Goal: Task Accomplishment & Management: Complete application form

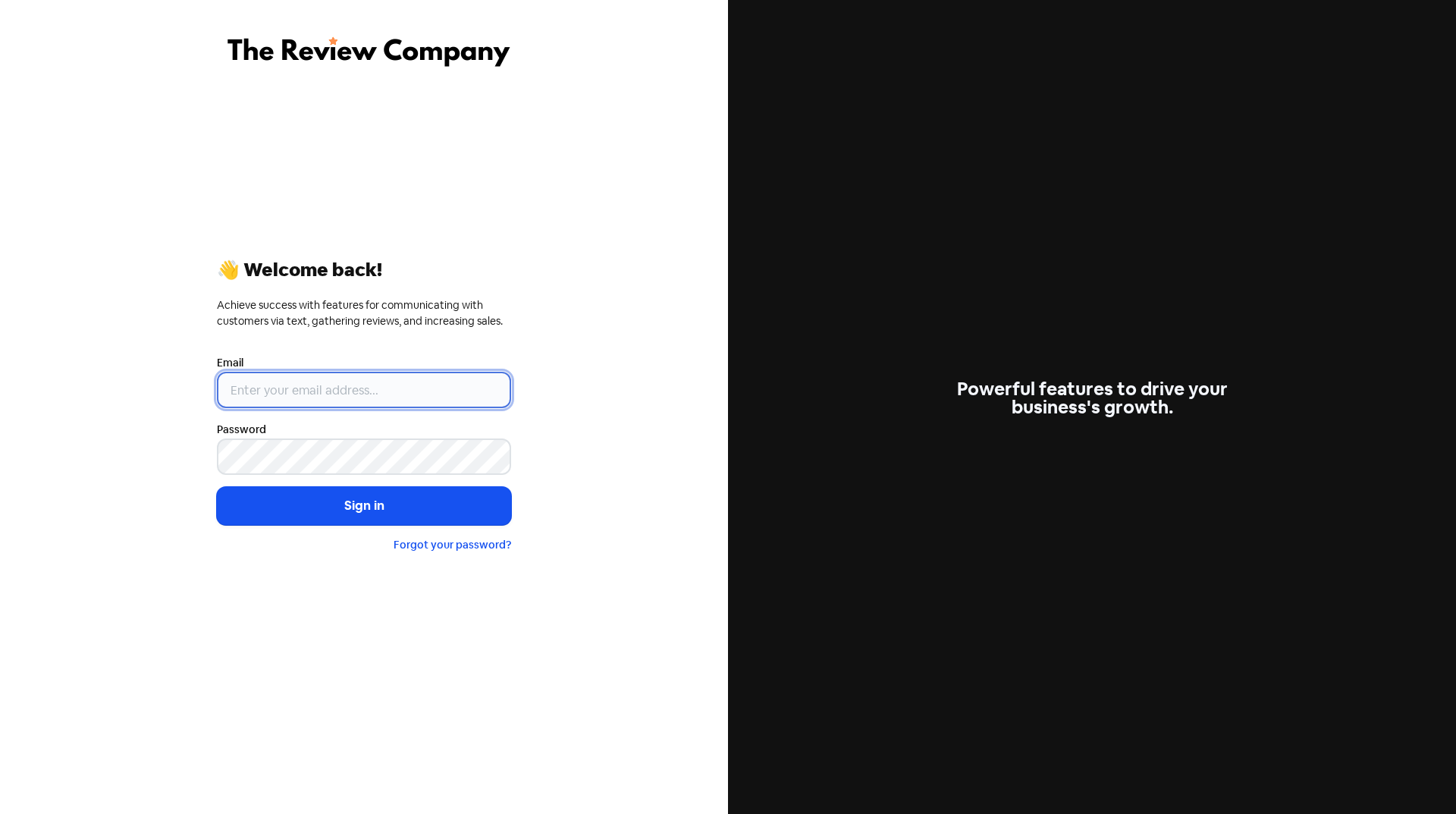
click at [335, 389] on input "email" at bounding box center [364, 390] width 295 height 37
type input "[EMAIL_ADDRESS][DOMAIN_NAME]"
click at [337, 516] on button "Sign in" at bounding box center [364, 505] width 295 height 38
click at [363, 501] on button "Sign in" at bounding box center [364, 505] width 295 height 38
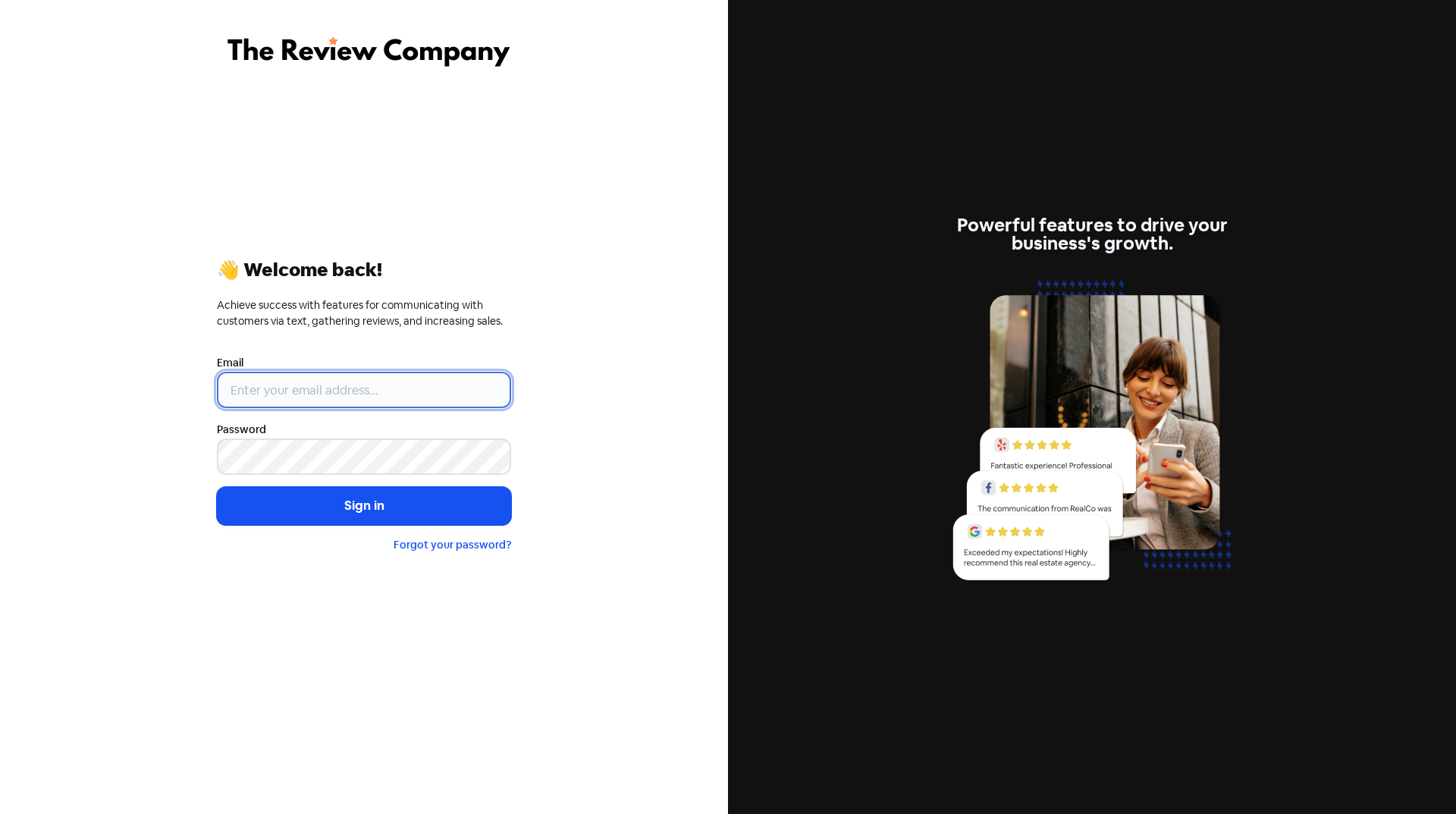
type input "[EMAIL_ADDRESS][DOMAIN_NAME]"
click at [346, 502] on button "Sign in" at bounding box center [364, 505] width 295 height 38
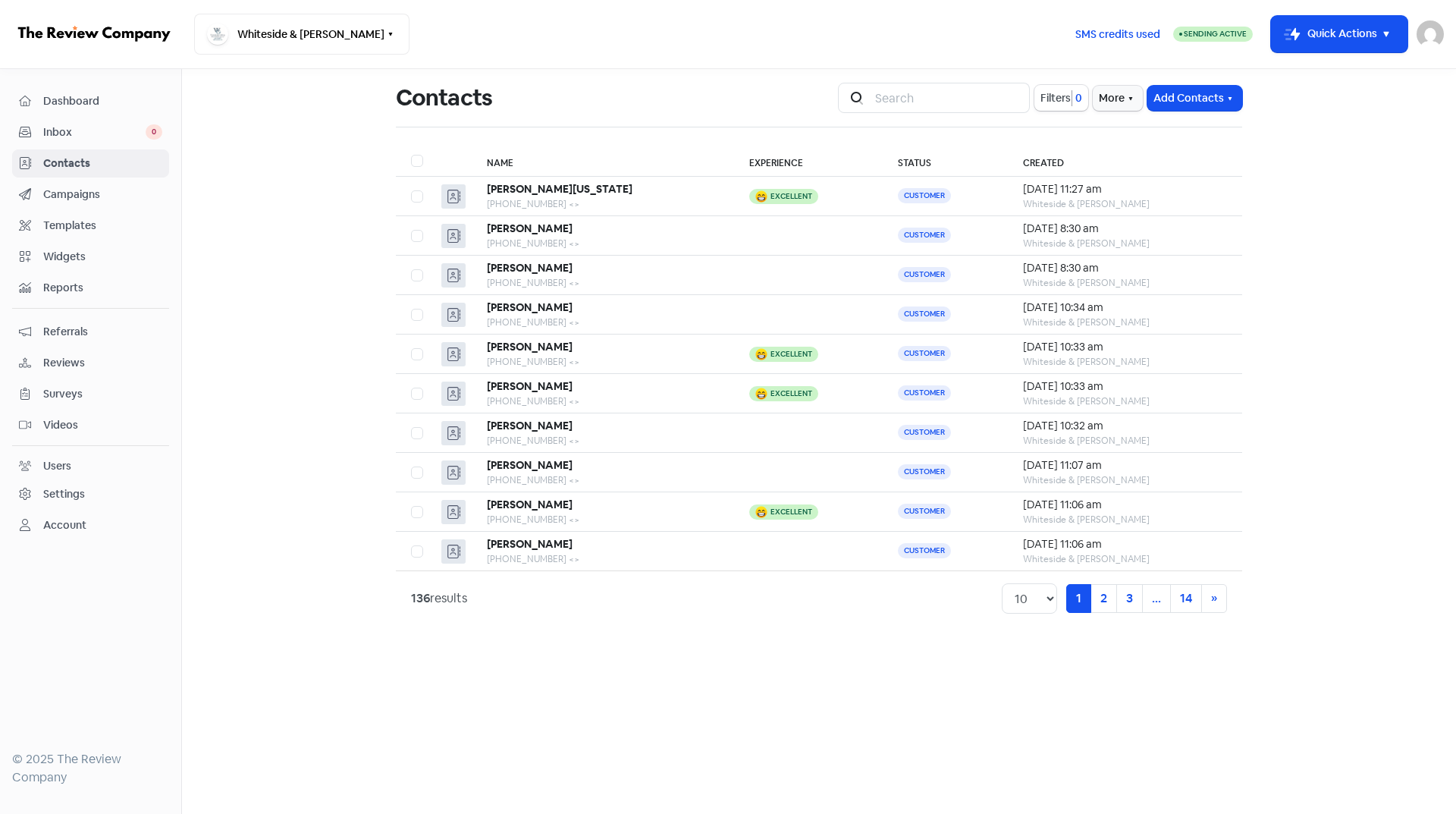
click at [1175, 103] on button "Add Contacts" at bounding box center [1195, 98] width 95 height 25
click at [1094, 133] on button "Add a contact" at bounding box center [1153, 131] width 177 height 30
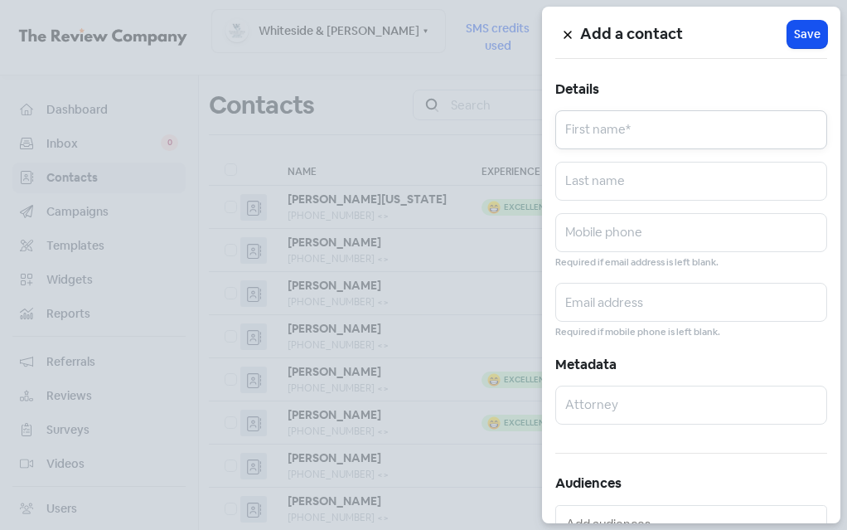
click at [664, 134] on input "text" at bounding box center [691, 129] width 272 height 39
type input "Michelle"
type input "Konkel"
click at [658, 224] on input "text" at bounding box center [691, 232] width 272 height 39
type input "8474068108"
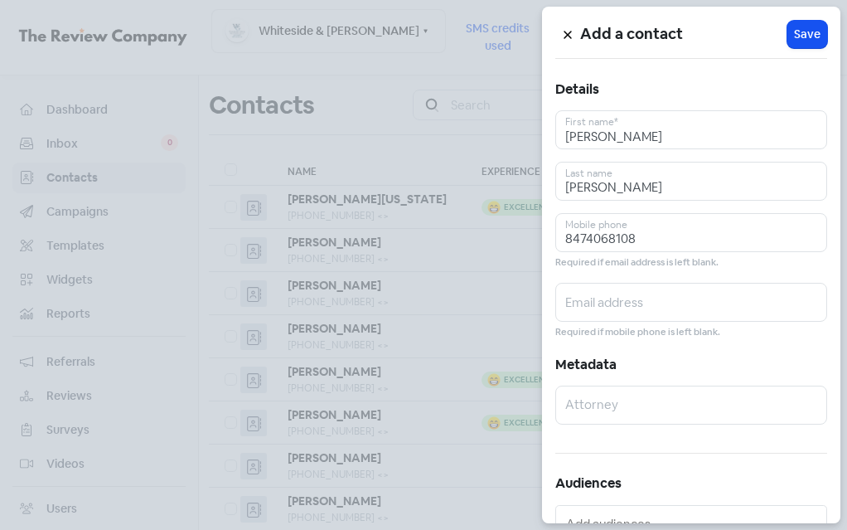
click at [799, 35] on span "Save" at bounding box center [807, 34] width 27 height 17
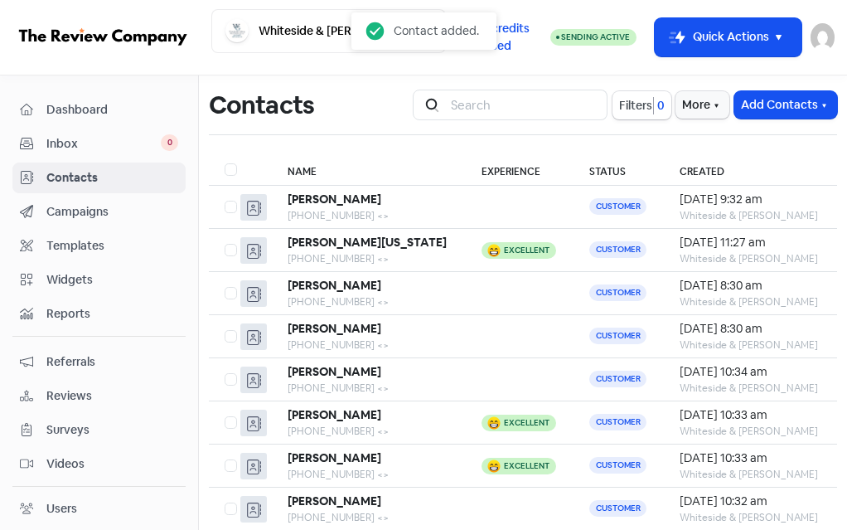
click at [775, 107] on button "Add Contacts" at bounding box center [785, 104] width 103 height 27
click at [699, 143] on button "Add a contact" at bounding box center [747, 139] width 179 height 31
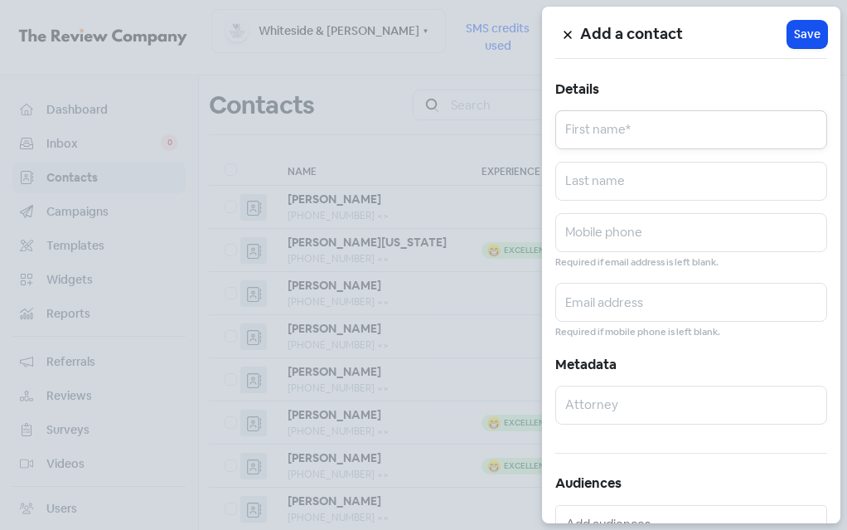
click at [705, 135] on input "text" at bounding box center [691, 129] width 272 height 39
type input "Mark"
type input "Abear"
click at [752, 238] on input "text" at bounding box center [691, 232] width 272 height 39
type input "7085678578"
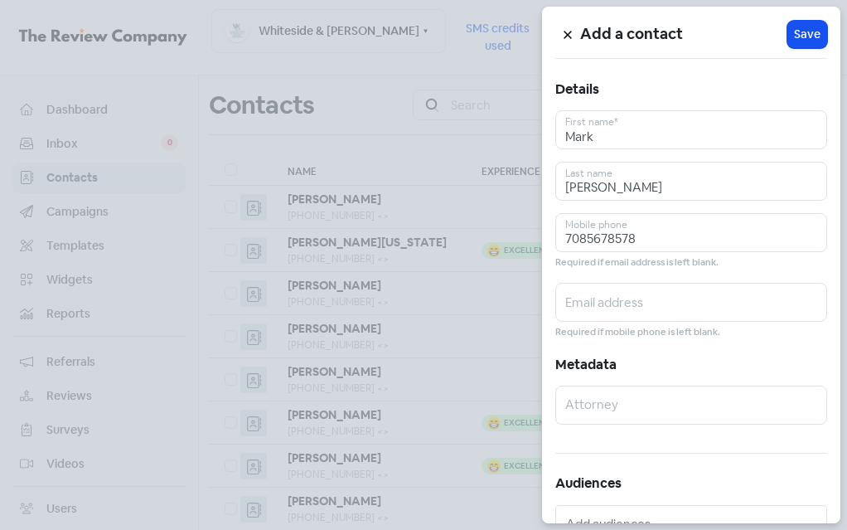
click at [794, 41] on span "Save" at bounding box center [807, 34] width 27 height 17
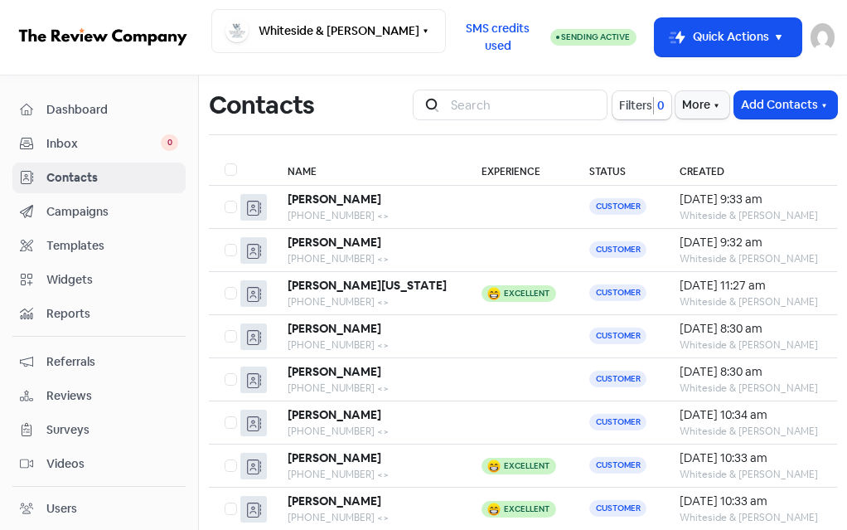
click at [746, 109] on button "Add Contacts" at bounding box center [785, 104] width 103 height 27
click at [689, 133] on button "Add a contact" at bounding box center [747, 139] width 179 height 31
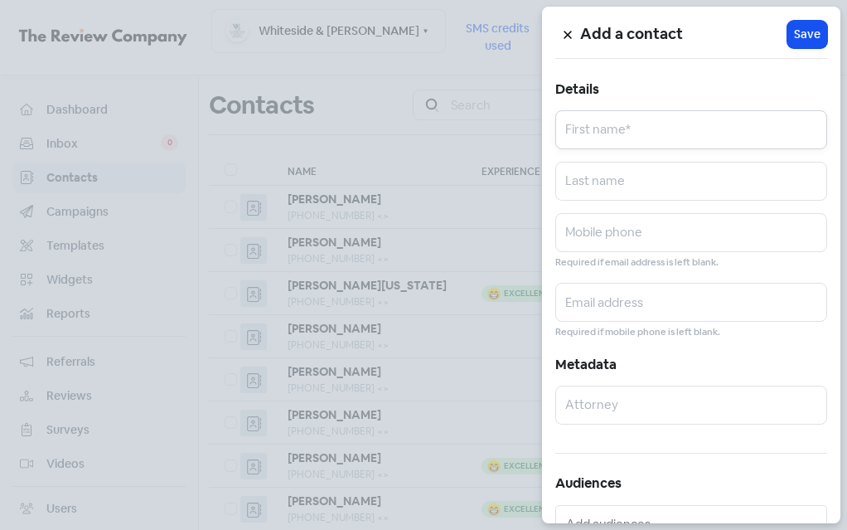
click at [659, 126] on input "text" at bounding box center [691, 129] width 272 height 39
type input "Latasha"
type input "Wells"
type input "8727314885"
click at [814, 34] on button "Icon For Loading Save" at bounding box center [807, 34] width 40 height 27
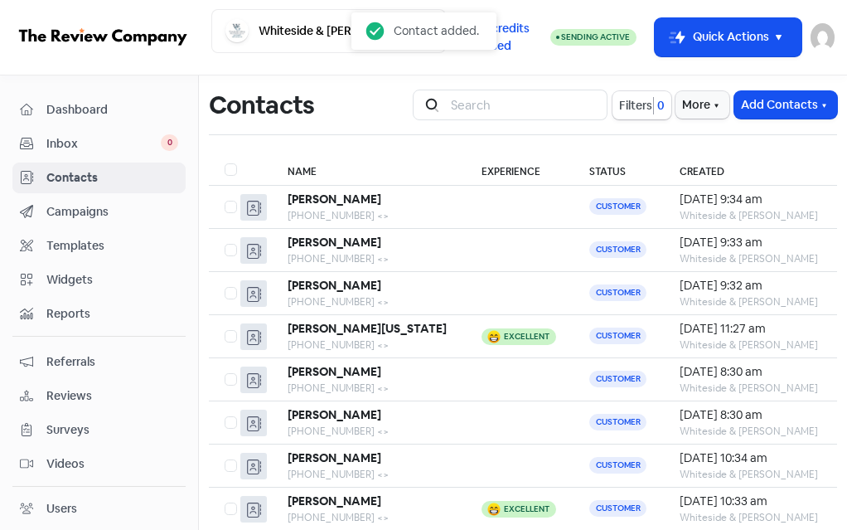
click at [777, 106] on button "Add Contacts" at bounding box center [785, 104] width 103 height 27
click at [694, 143] on button "Add a contact" at bounding box center [747, 139] width 179 height 31
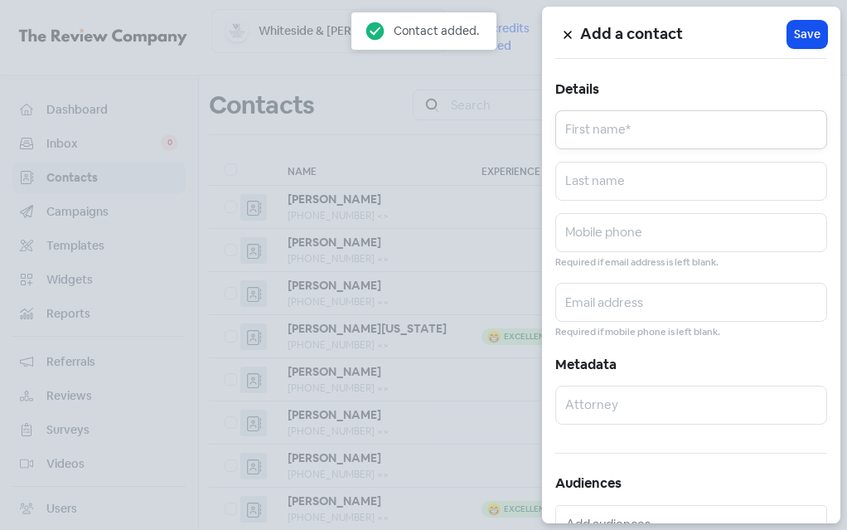
click at [644, 128] on input "text" at bounding box center [691, 129] width 272 height 39
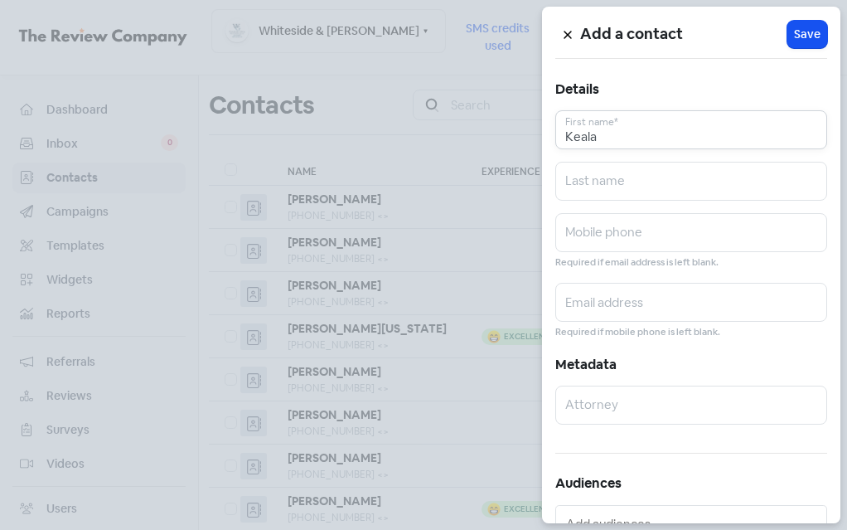
type input "Keala"
type input "Sanders"
type input "7735757630"
click at [787, 43] on button "Icon For Loading Save" at bounding box center [807, 34] width 40 height 27
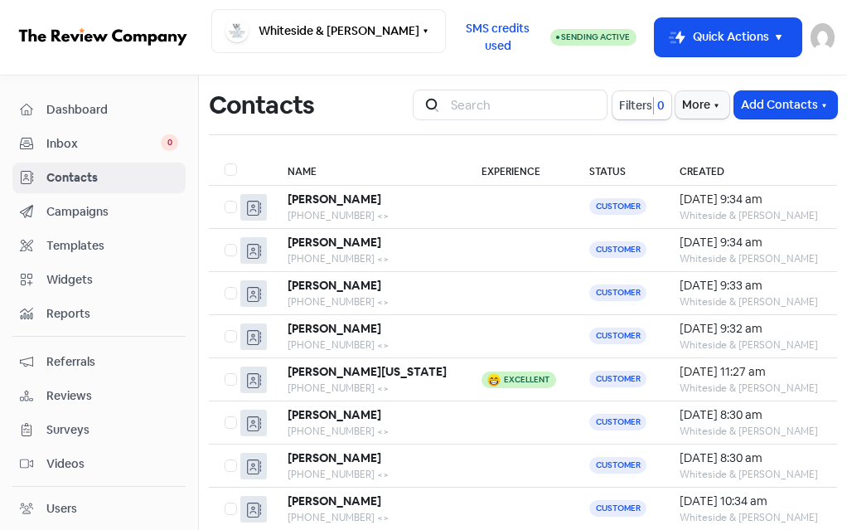
click at [752, 109] on button "Add Contacts" at bounding box center [785, 104] width 103 height 27
click at [702, 143] on button "Add a contact" at bounding box center [747, 139] width 179 height 31
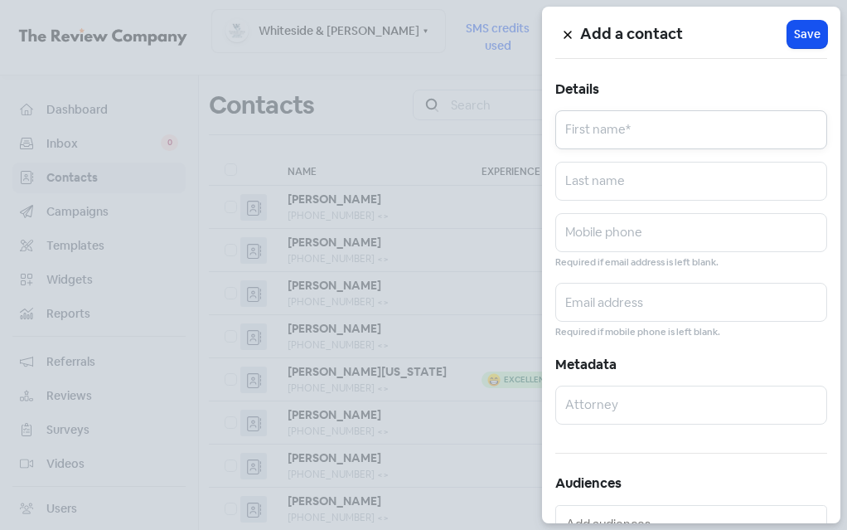
click at [598, 131] on input "text" at bounding box center [691, 129] width 272 height 39
type input "Rihanna"
type input "McBride"
click at [723, 228] on input "text" at bounding box center [691, 232] width 272 height 39
type input "7732260195"
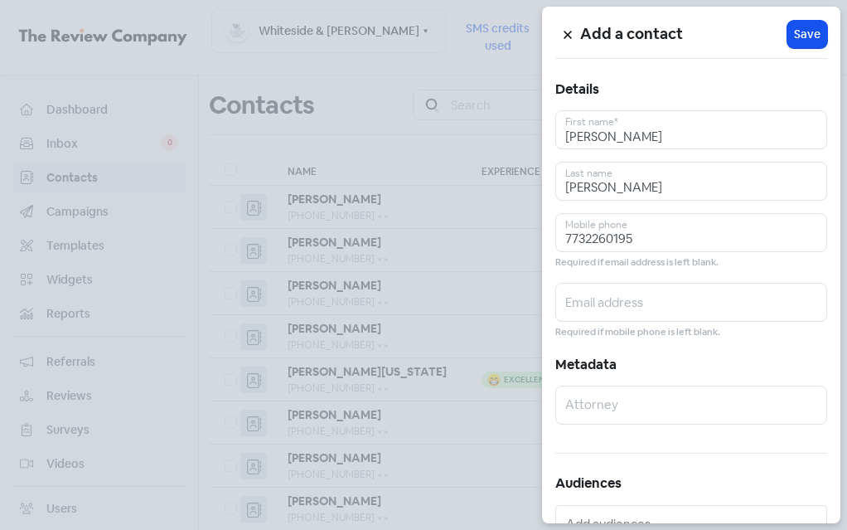
click at [795, 38] on span "Save" at bounding box center [807, 34] width 27 height 17
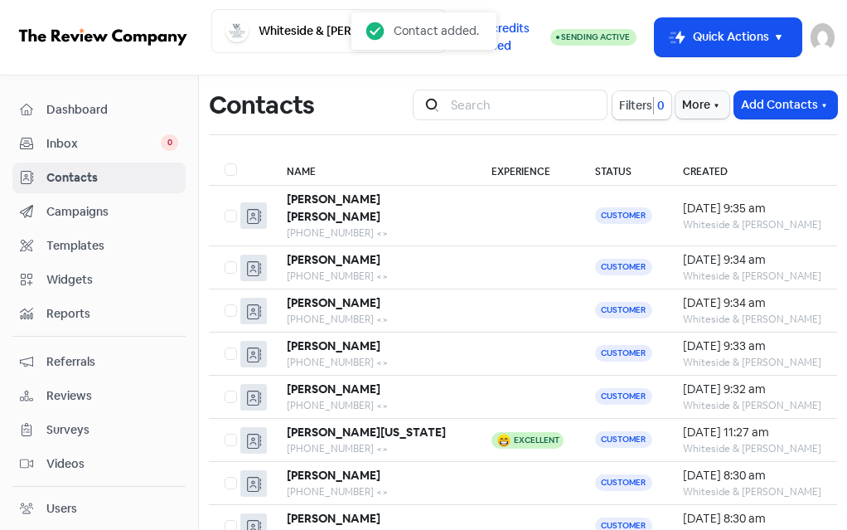
click at [754, 106] on button "Add Contacts" at bounding box center [785, 104] width 103 height 27
click at [709, 139] on button "Add a contact" at bounding box center [747, 139] width 179 height 31
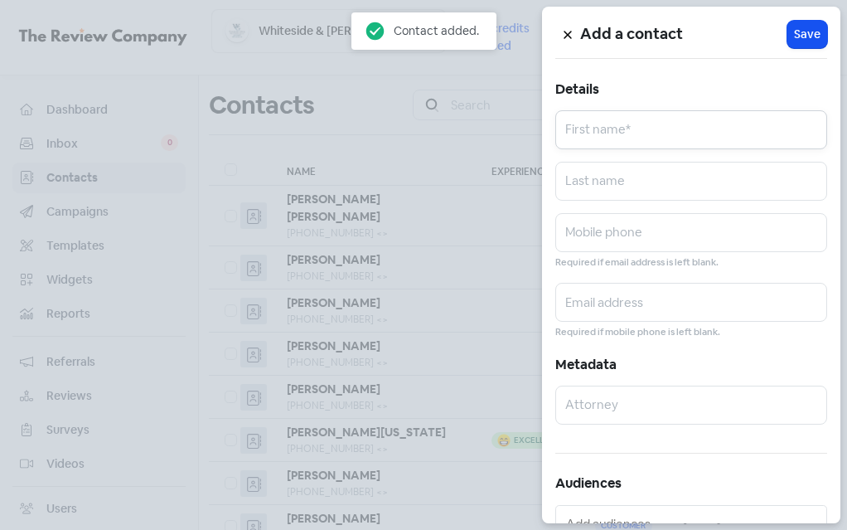
click at [684, 129] on input "text" at bounding box center [691, 129] width 272 height 39
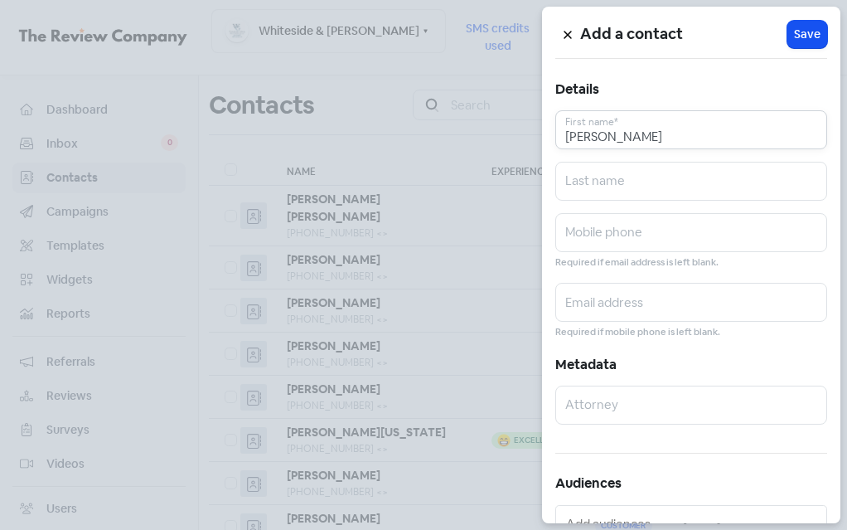
type input "Kristan"
type input "Wells"
type input "7739701179"
click at [796, 34] on span "Save" at bounding box center [807, 34] width 27 height 17
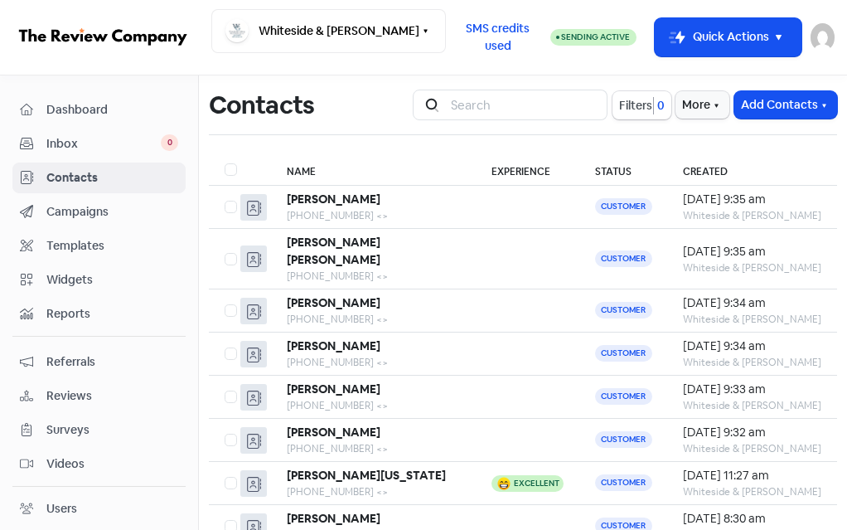
click at [754, 107] on button "Add Contacts" at bounding box center [785, 104] width 103 height 27
click at [694, 143] on button "Add a contact" at bounding box center [747, 139] width 179 height 31
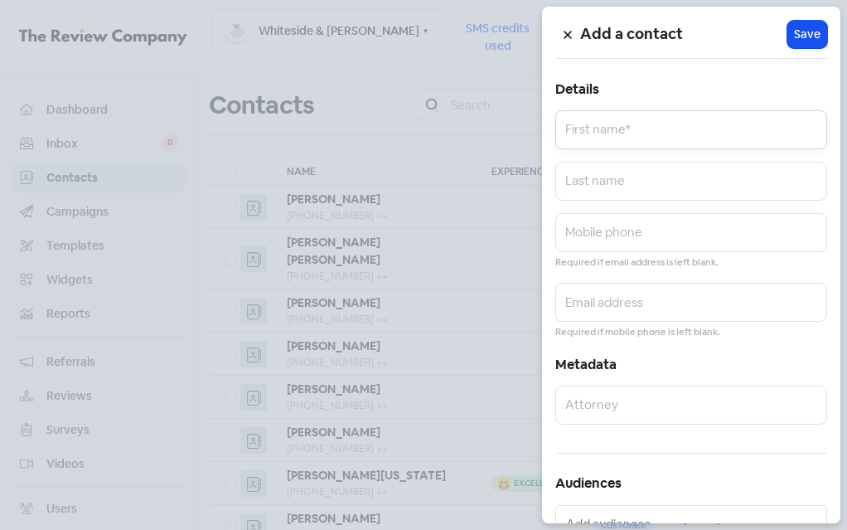
click at [668, 135] on input "text" at bounding box center [691, 129] width 272 height 39
type input "Bourjohn"
type input "Rogers"
type input "7739467364"
click at [801, 35] on span "Save" at bounding box center [807, 34] width 27 height 17
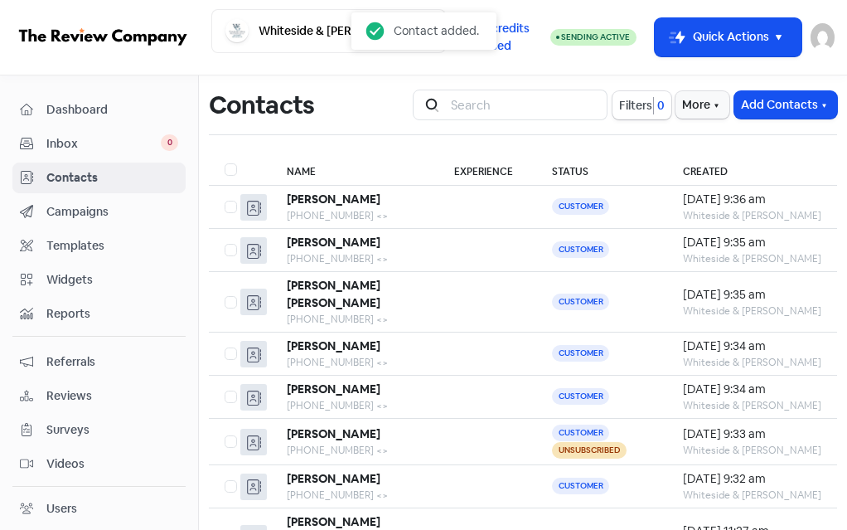
click at [743, 106] on button "Add Contacts" at bounding box center [785, 104] width 103 height 27
click at [709, 144] on button "Add a contact" at bounding box center [747, 139] width 179 height 31
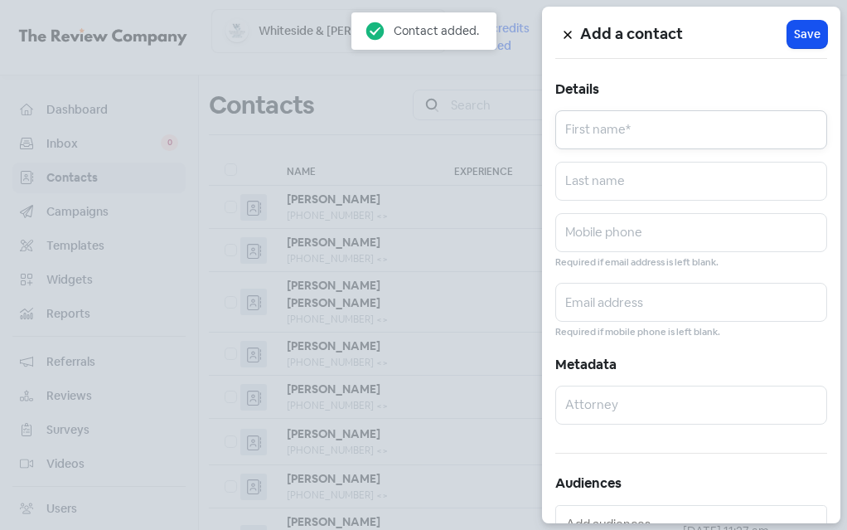
click at [641, 138] on input "text" at bounding box center [691, 129] width 272 height 39
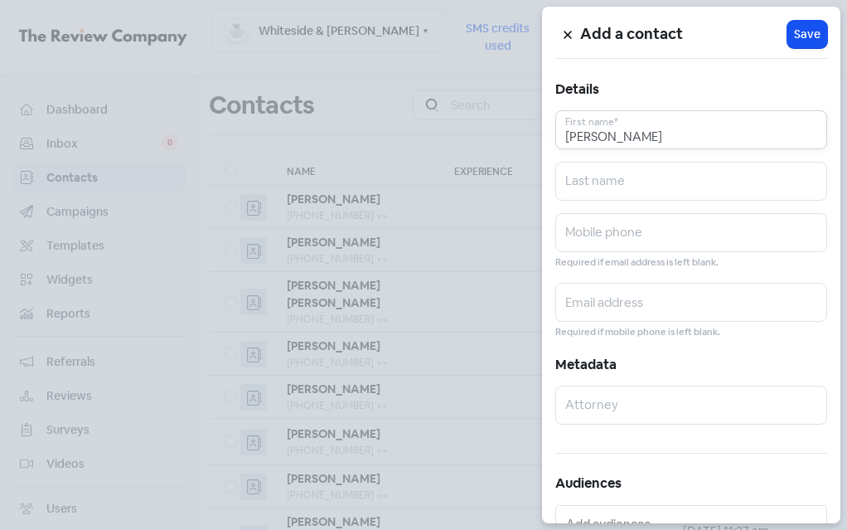
type input "Erica"
type input "Rogers"
type input "7739701397"
click at [801, 41] on span "Save" at bounding box center [807, 34] width 27 height 17
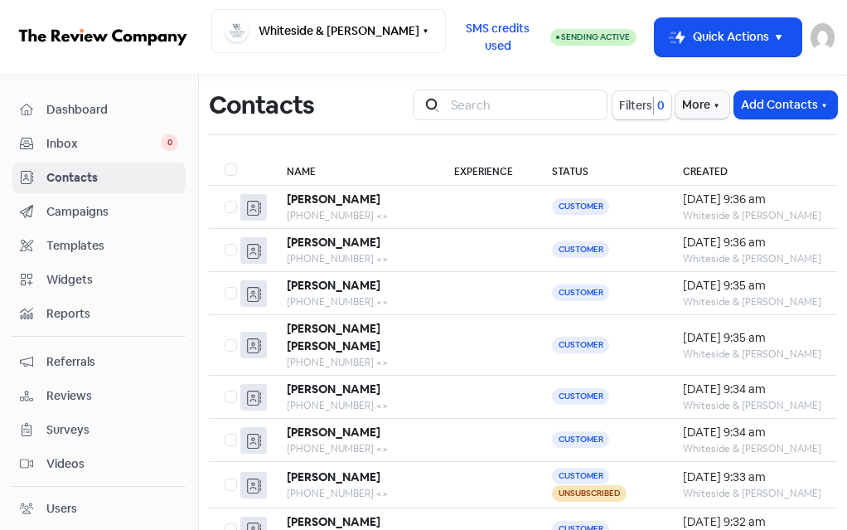
click at [753, 103] on button "Add Contacts" at bounding box center [785, 104] width 103 height 27
click at [699, 140] on button "Add a contact" at bounding box center [747, 139] width 179 height 31
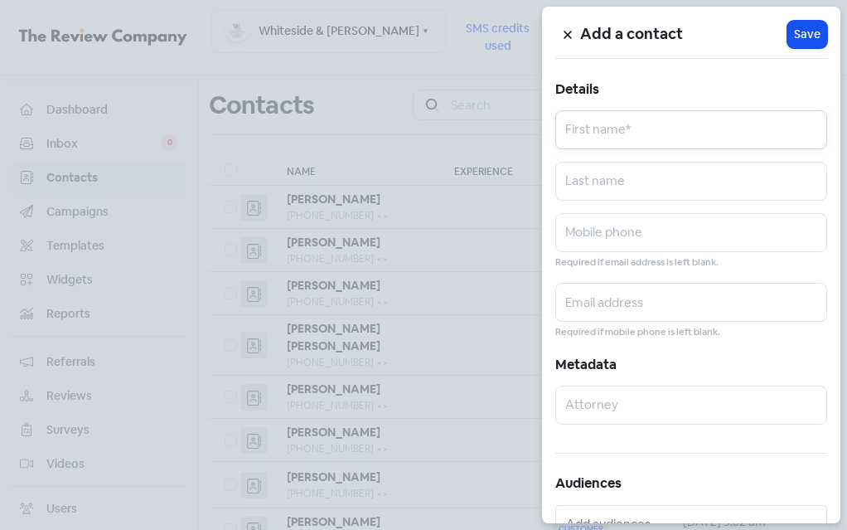
click at [680, 138] on input "text" at bounding box center [691, 129] width 272 height 39
type input "Sequoia"
type input "Smith"
click at [694, 225] on input "text" at bounding box center [691, 232] width 272 height 39
type input "7736002612"
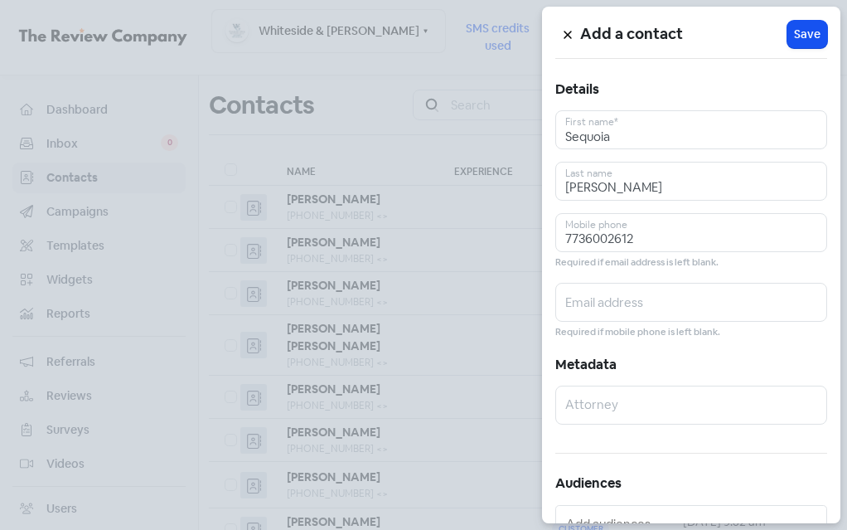
click at [809, 35] on span "Save" at bounding box center [807, 34] width 27 height 17
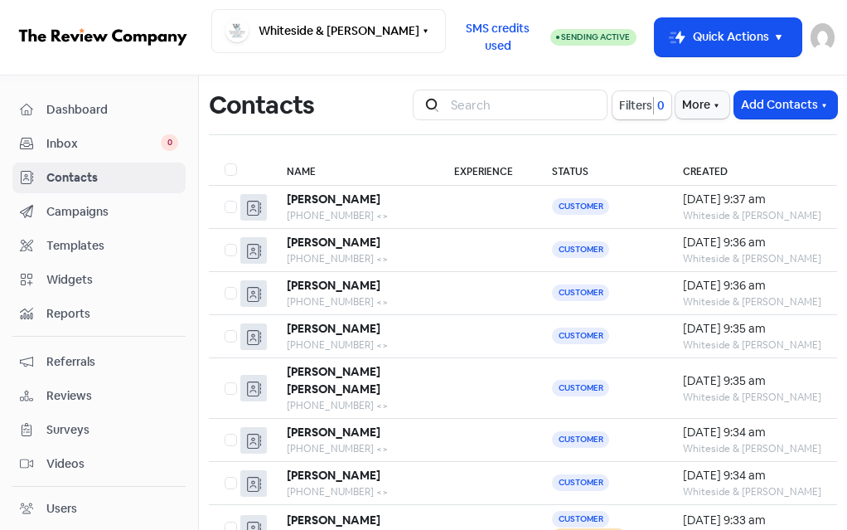
click at [757, 103] on button "Add Contacts" at bounding box center [785, 104] width 103 height 27
click at [737, 138] on button "Add a contact" at bounding box center [747, 139] width 179 height 31
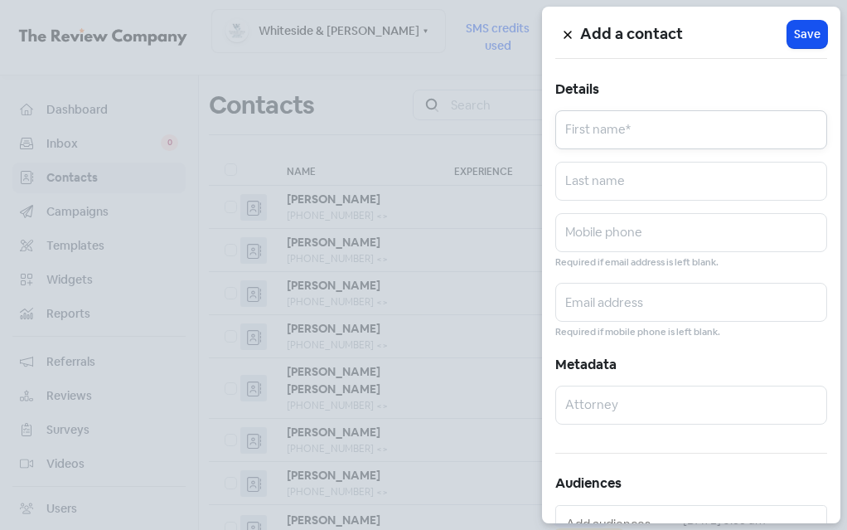
click at [684, 138] on input "text" at bounding box center [691, 129] width 272 height 39
type input "Martin"
type input "T"
type input "Rios"
type input "3126847566"
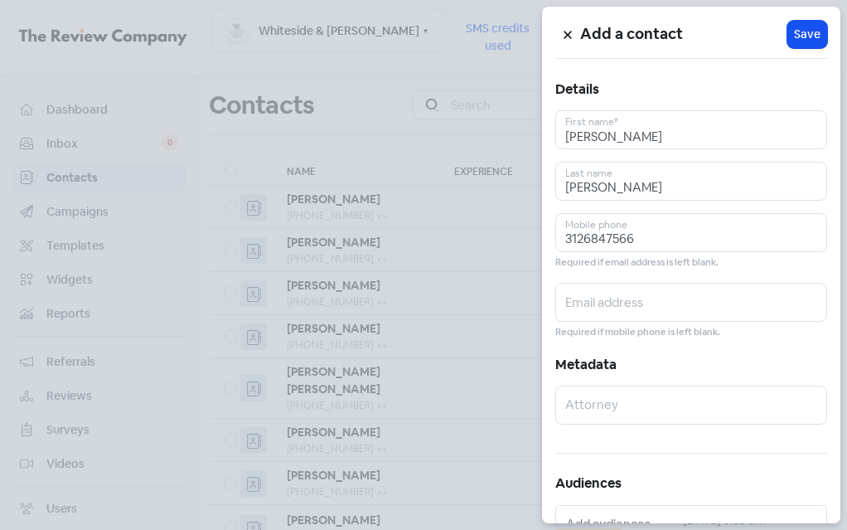
click at [794, 31] on span "Save" at bounding box center [807, 34] width 27 height 17
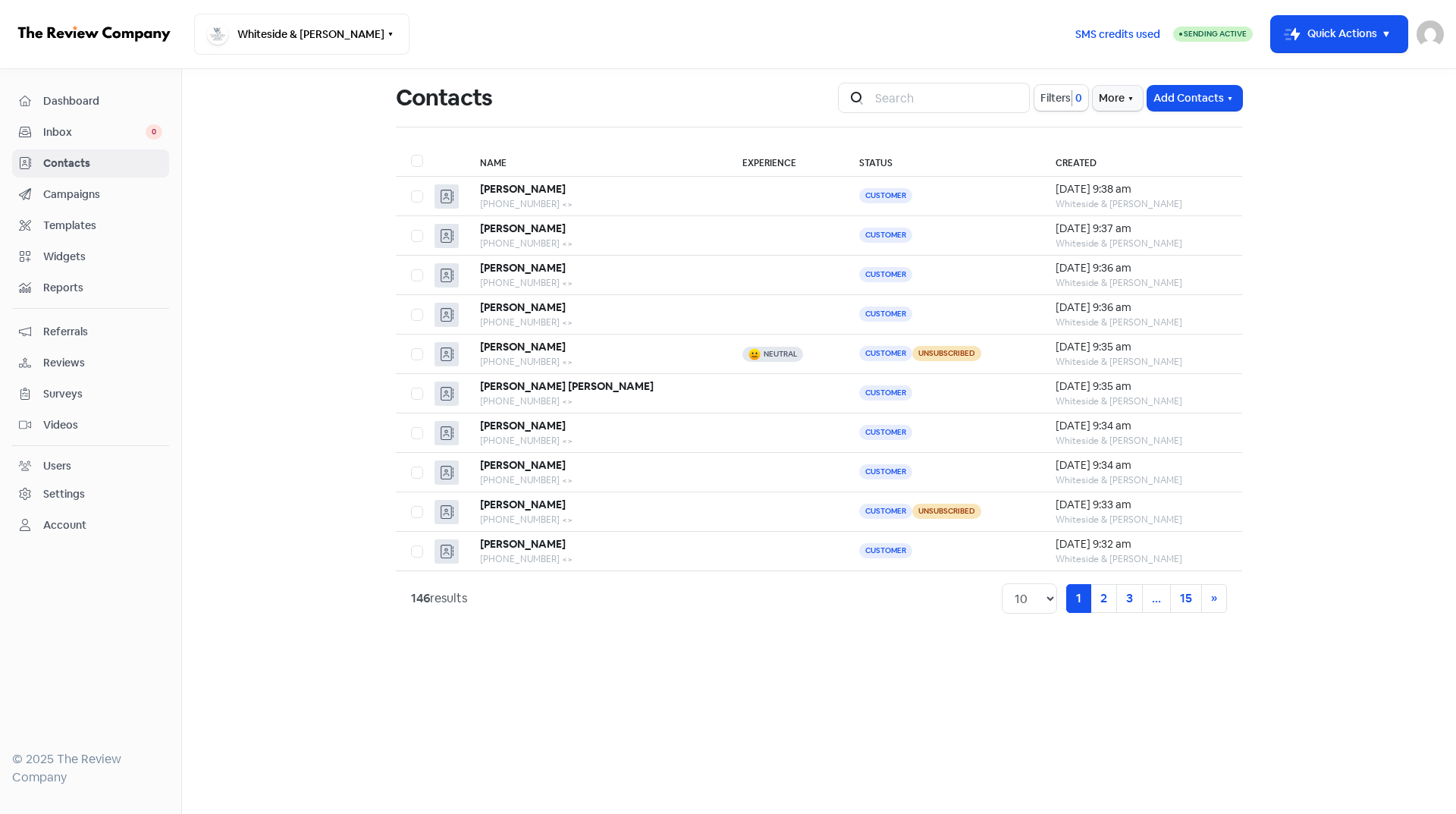
click at [764, 355] on div "Neutral" at bounding box center [781, 354] width 33 height 7
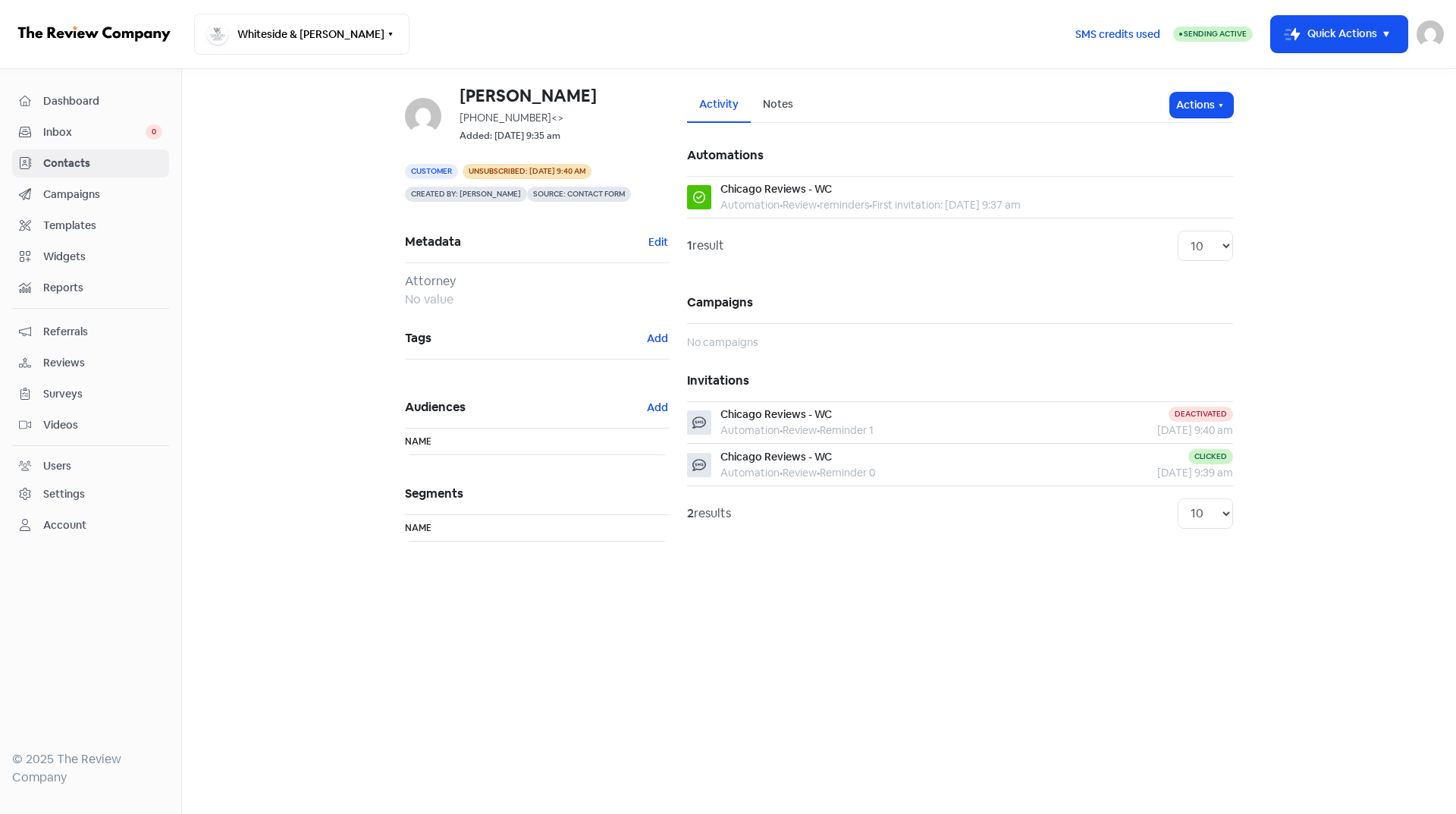
click at [786, 109] on div "Notes" at bounding box center [778, 103] width 30 height 16
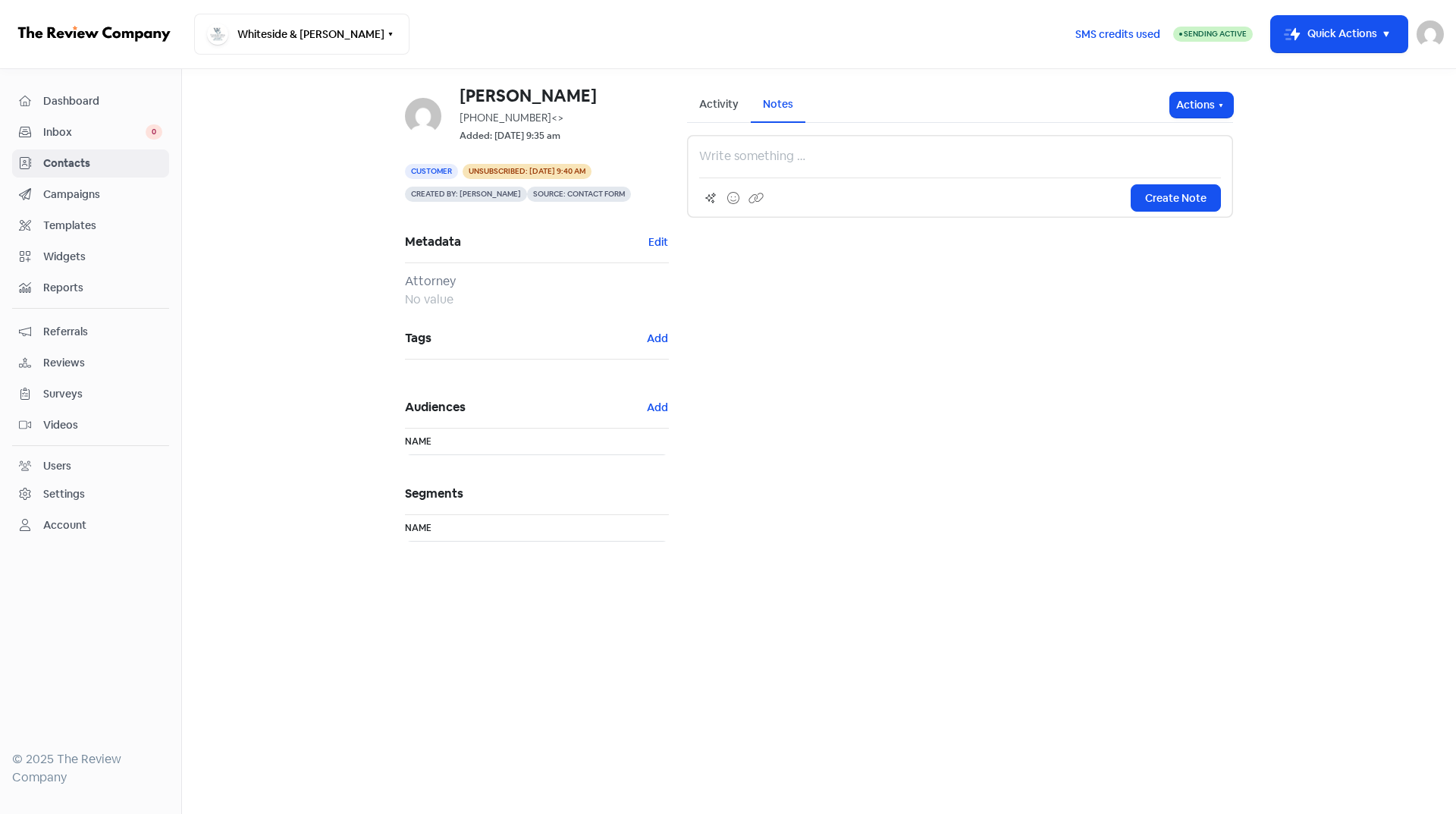
click at [725, 106] on div "Activity" at bounding box center [718, 103] width 39 height 16
